Goal: Obtain resource: Obtain resource

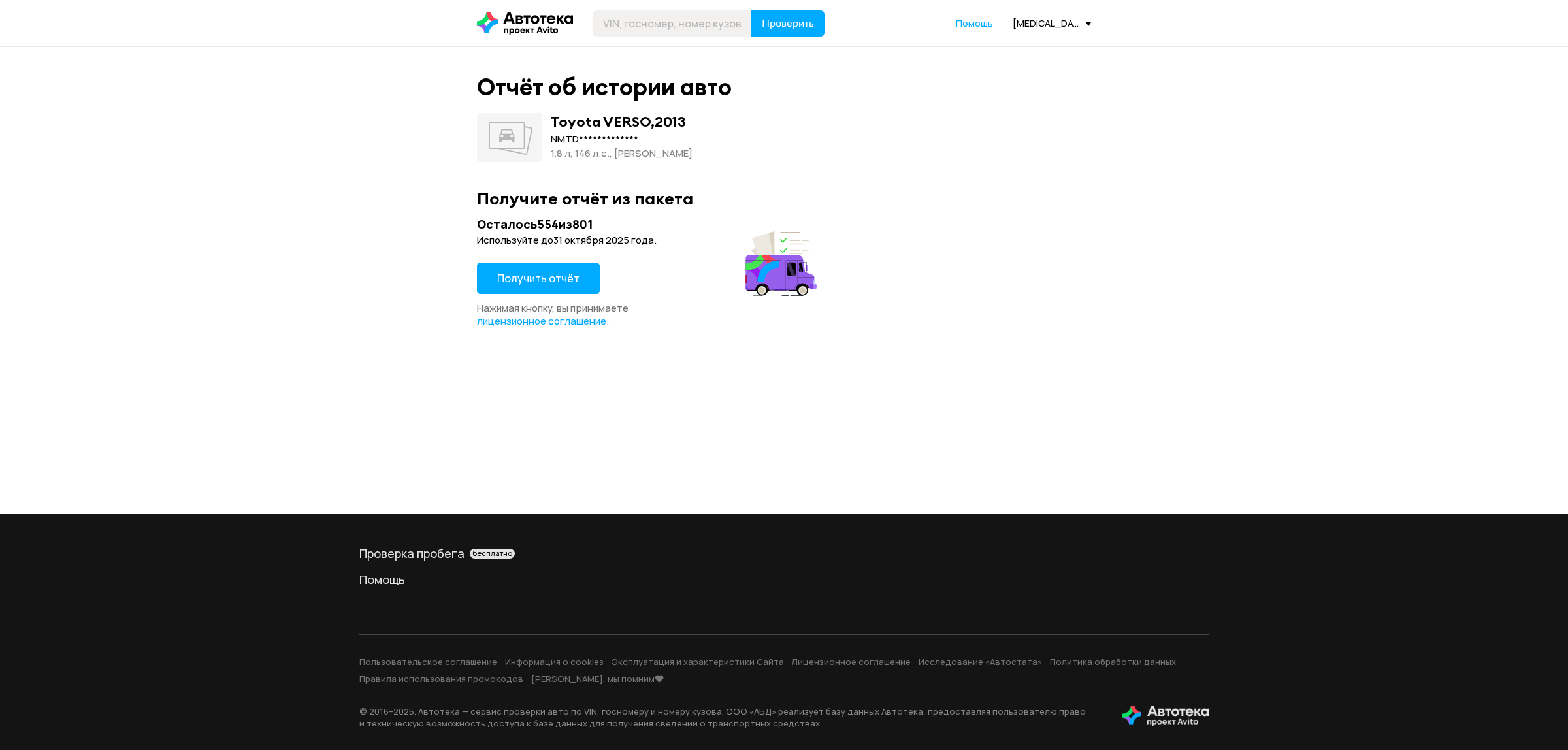
click at [547, 289] on button "Получить отчёт" at bounding box center [538, 278] width 123 height 32
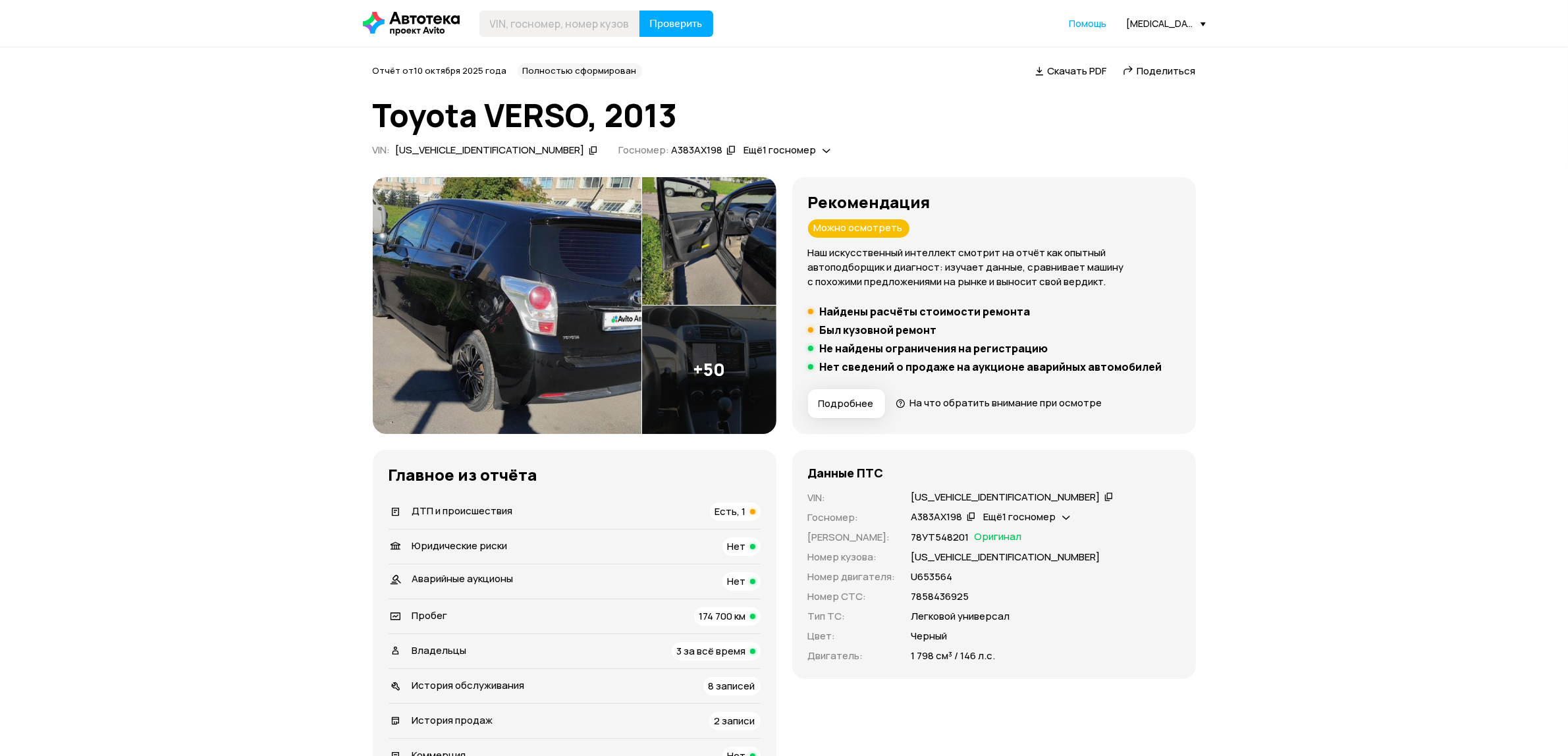
click at [859, 415] on button "Подробнее" at bounding box center [847, 403] width 77 height 29
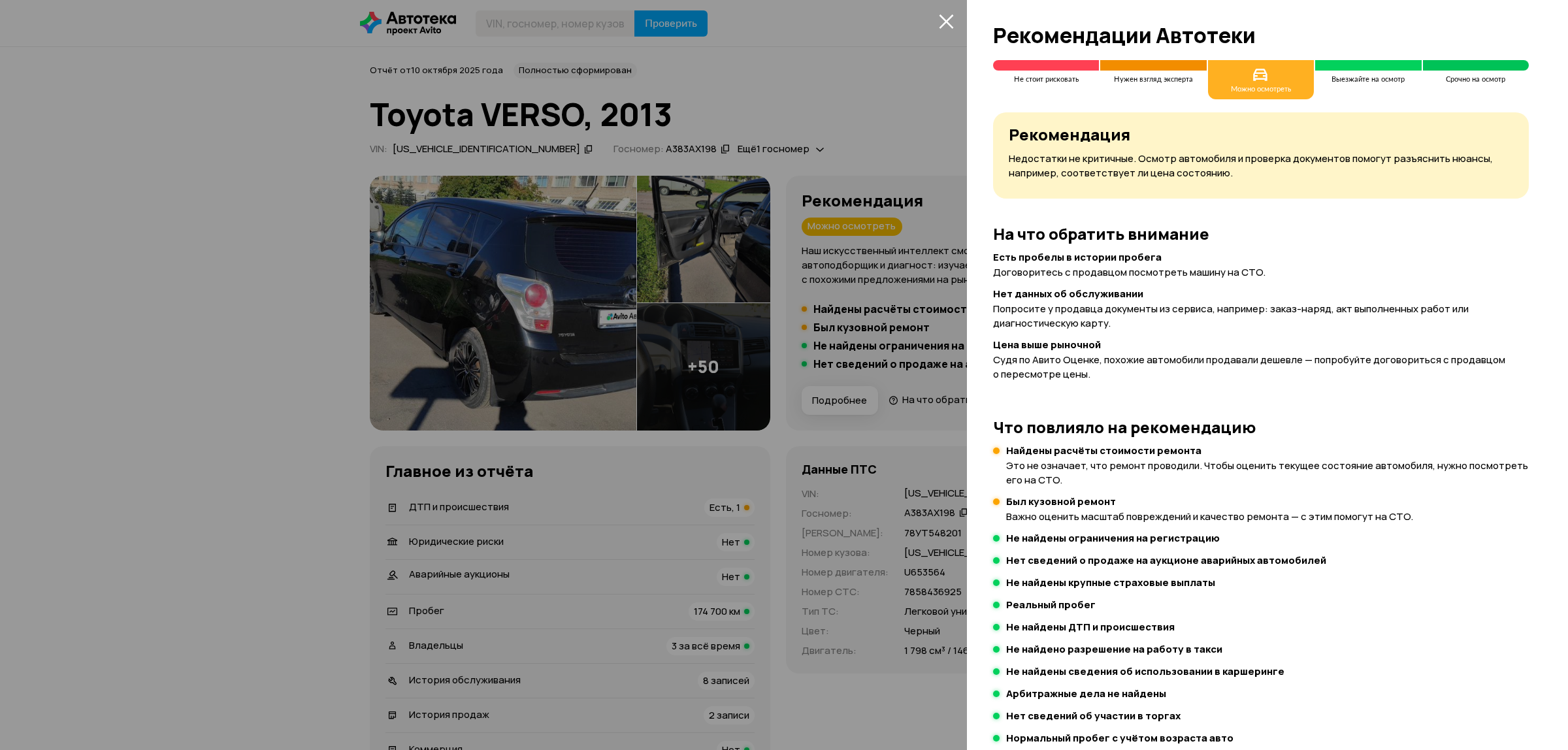
click at [948, 21] on icon "закрыть" at bounding box center [946, 21] width 15 height 15
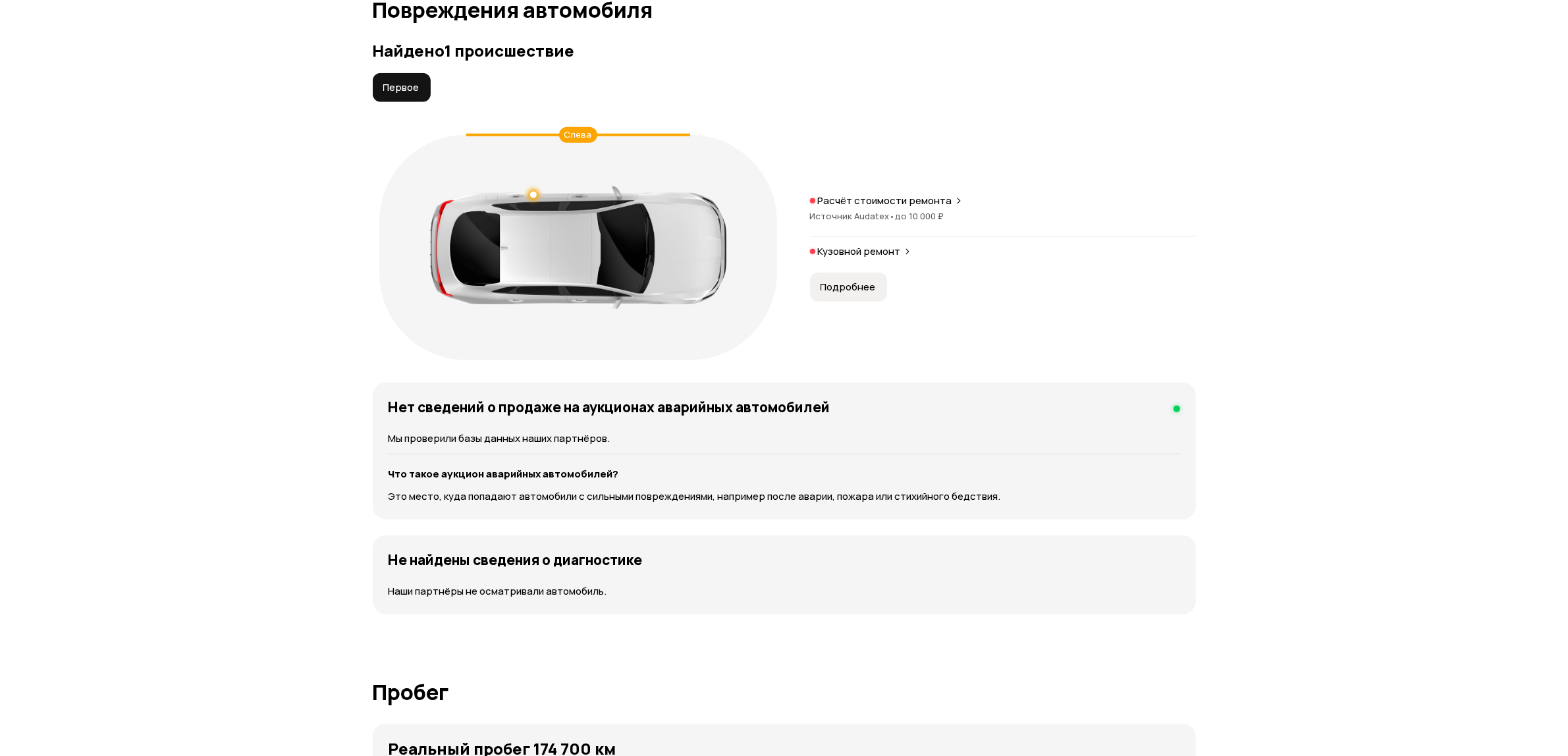
scroll to position [1235, 0]
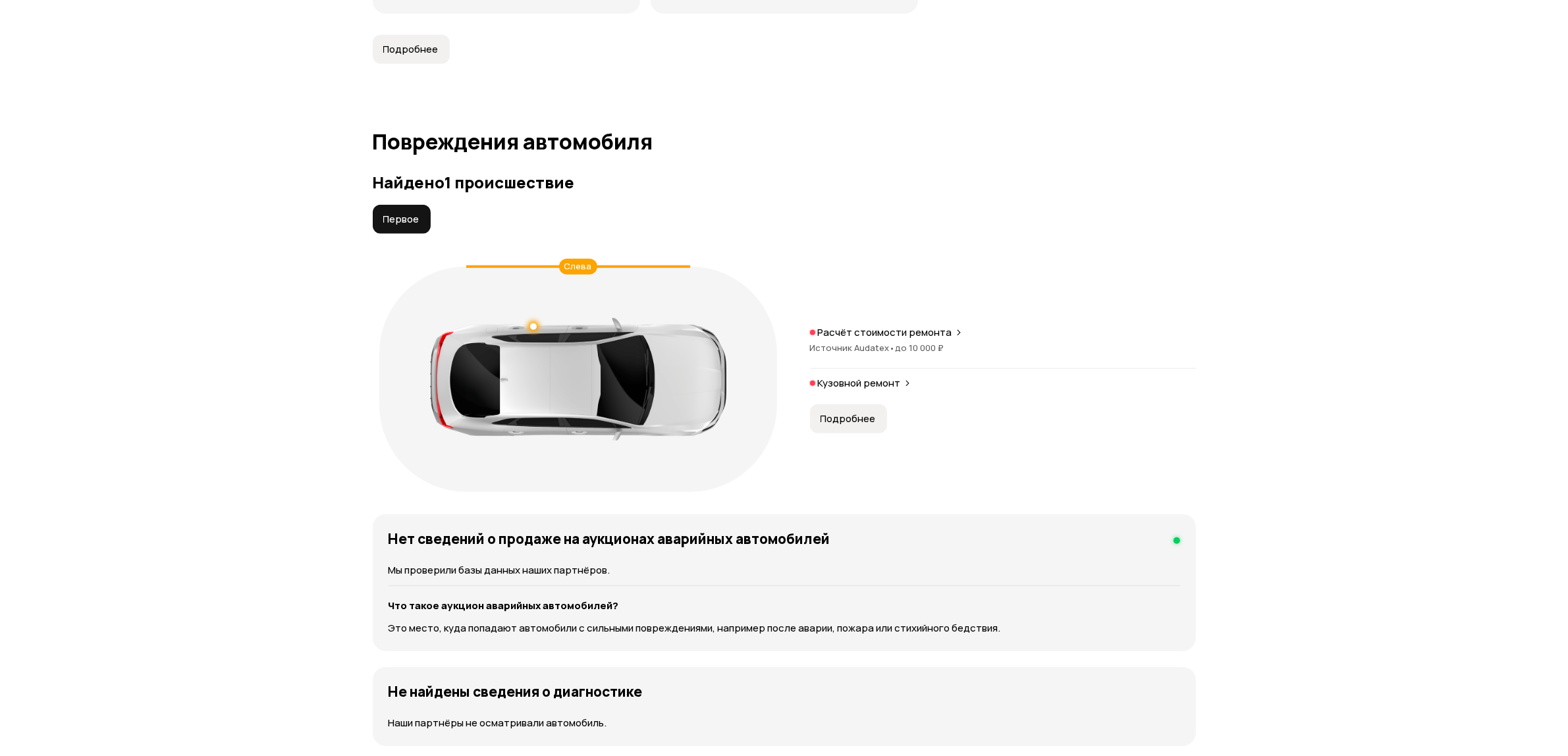
click at [861, 419] on span "Подробнее" at bounding box center [849, 418] width 55 height 13
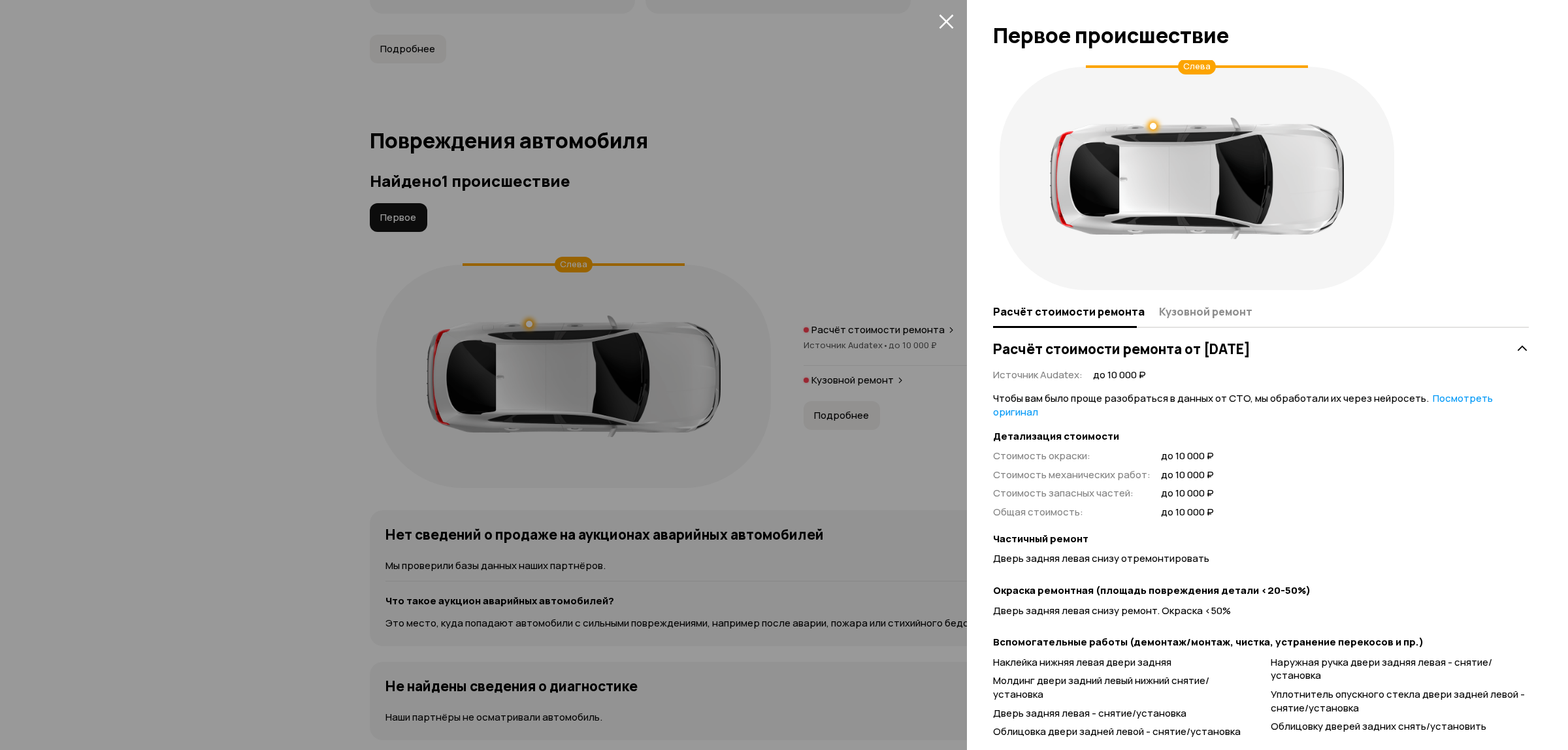
click at [963, 28] on div at bounding box center [784, 375] width 1568 height 750
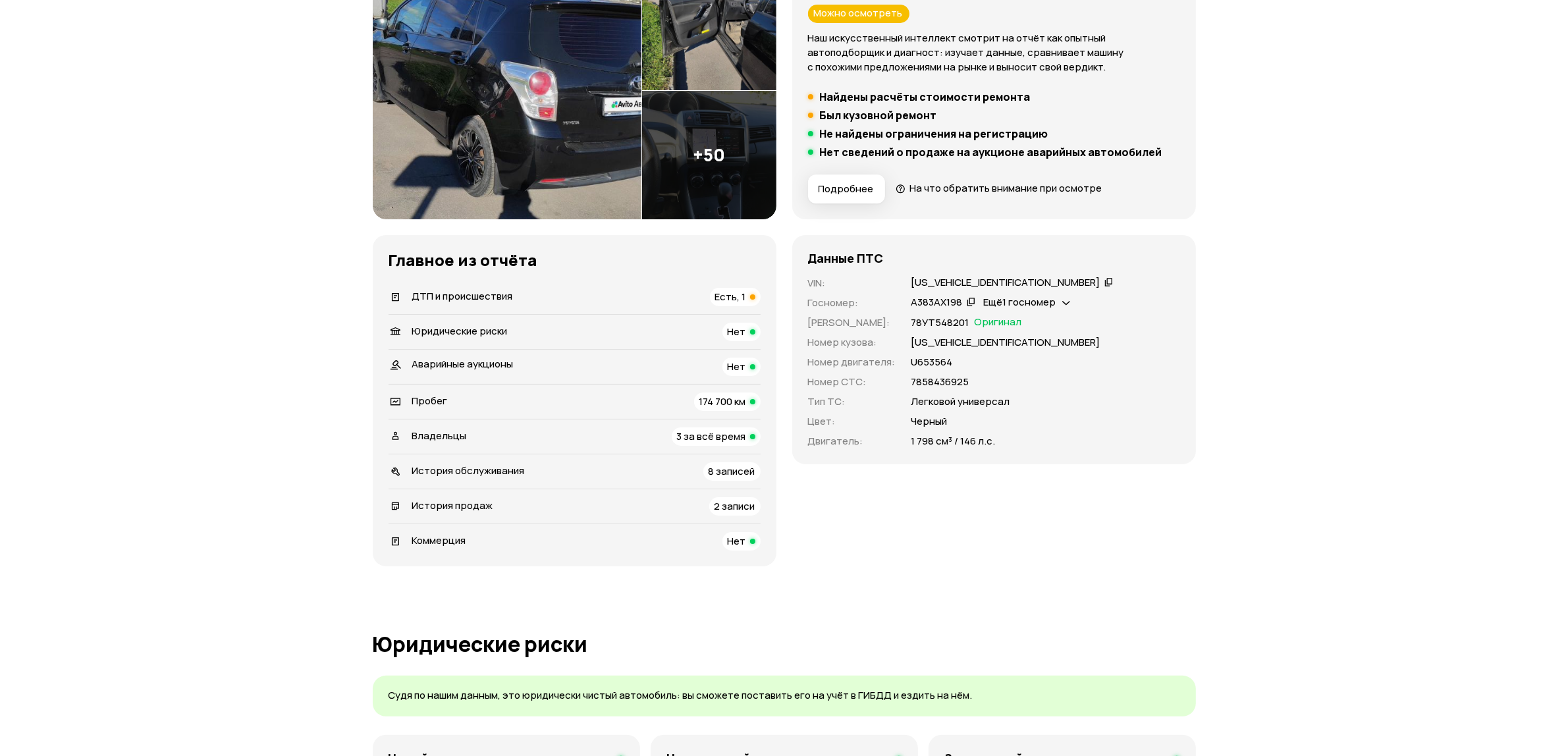
scroll to position [0, 0]
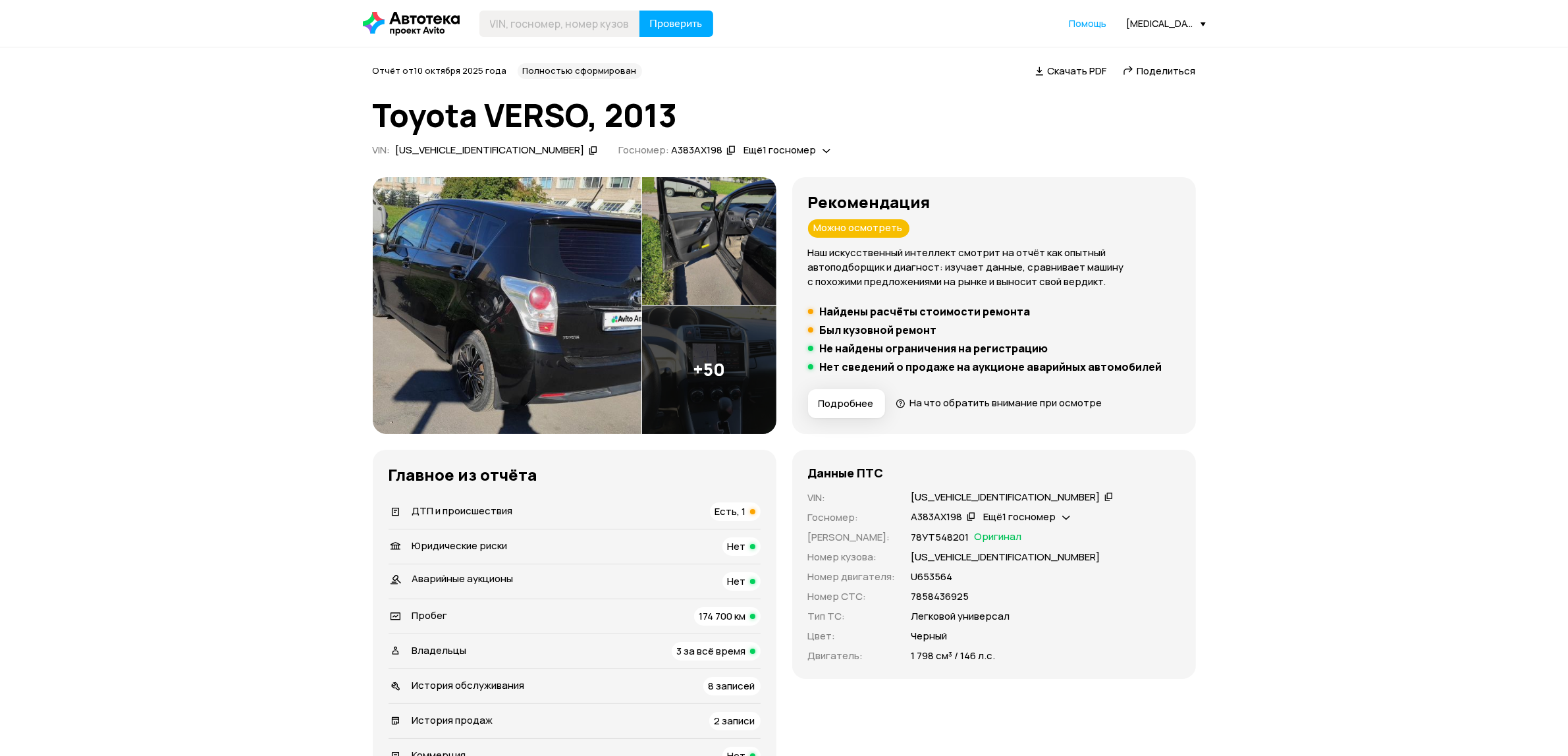
click at [475, 150] on div "[US_VEHICLE_IDENTIFICATION_NUMBER]" at bounding box center [490, 150] width 189 height 14
